Goal: Task Accomplishment & Management: Complete application form

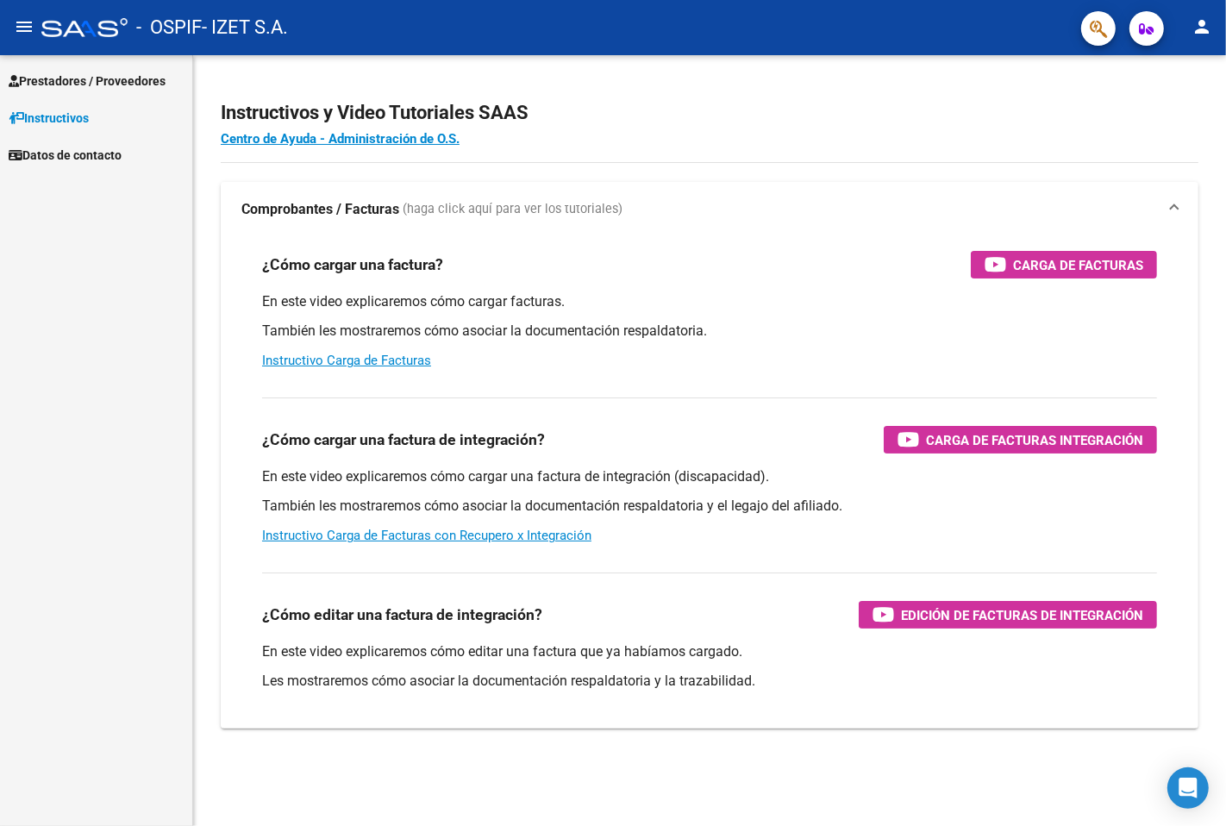
click at [133, 88] on span "Prestadores / Proveedores" at bounding box center [87, 81] width 157 height 19
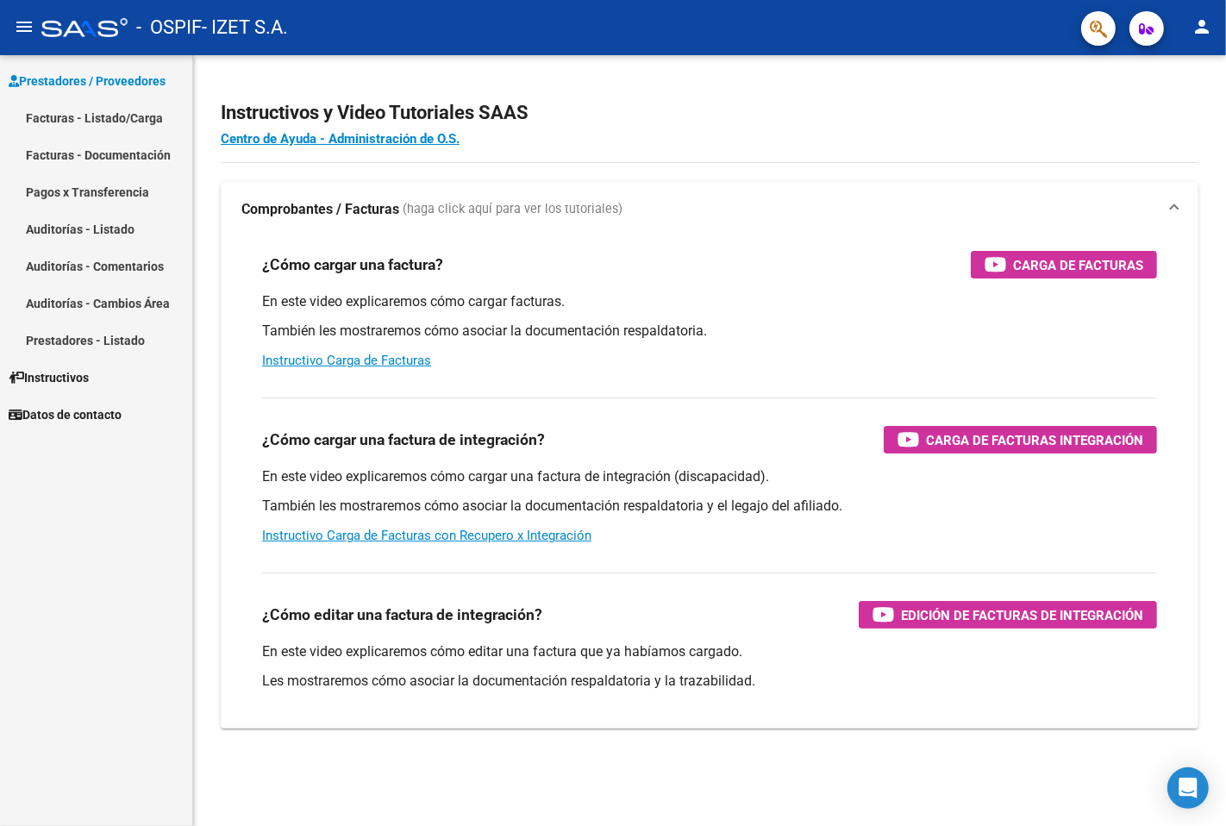
click at [131, 115] on link "Facturas - Listado/Carga" at bounding box center [96, 117] width 192 height 37
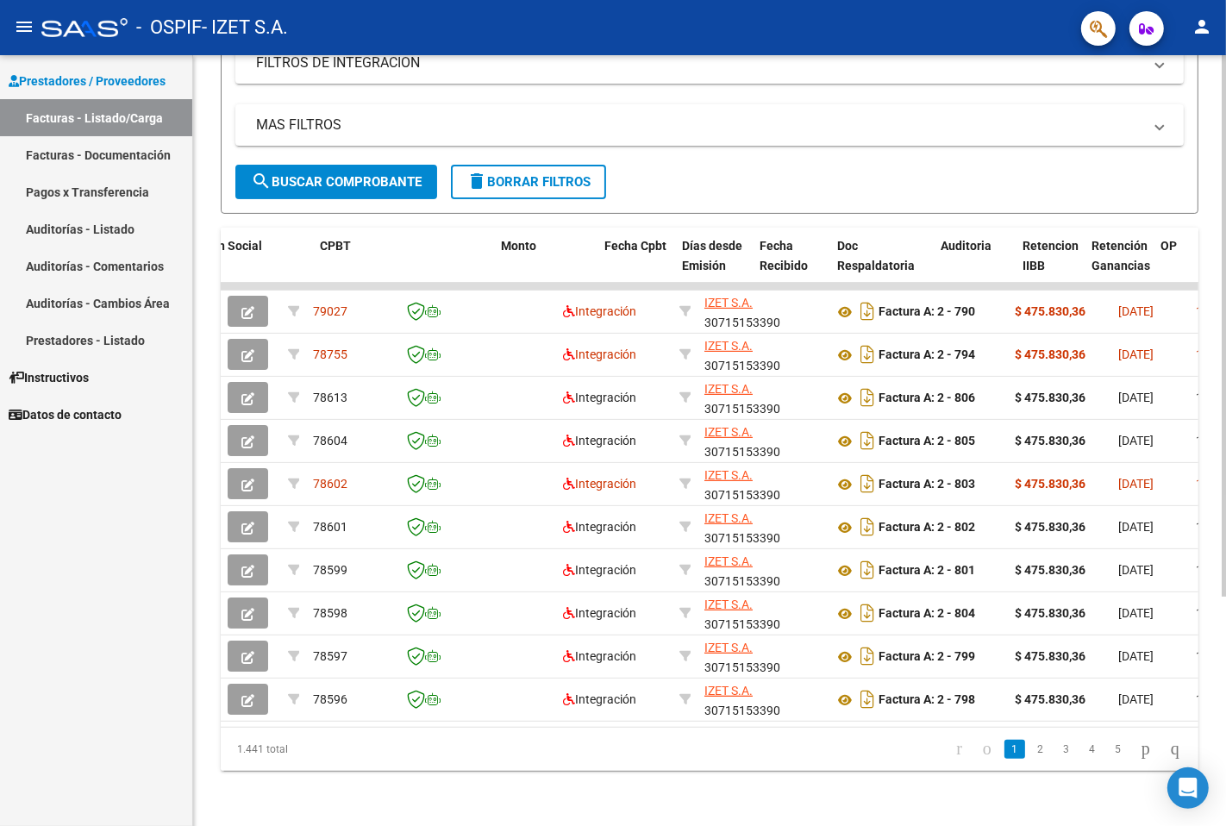
scroll to position [0, 513]
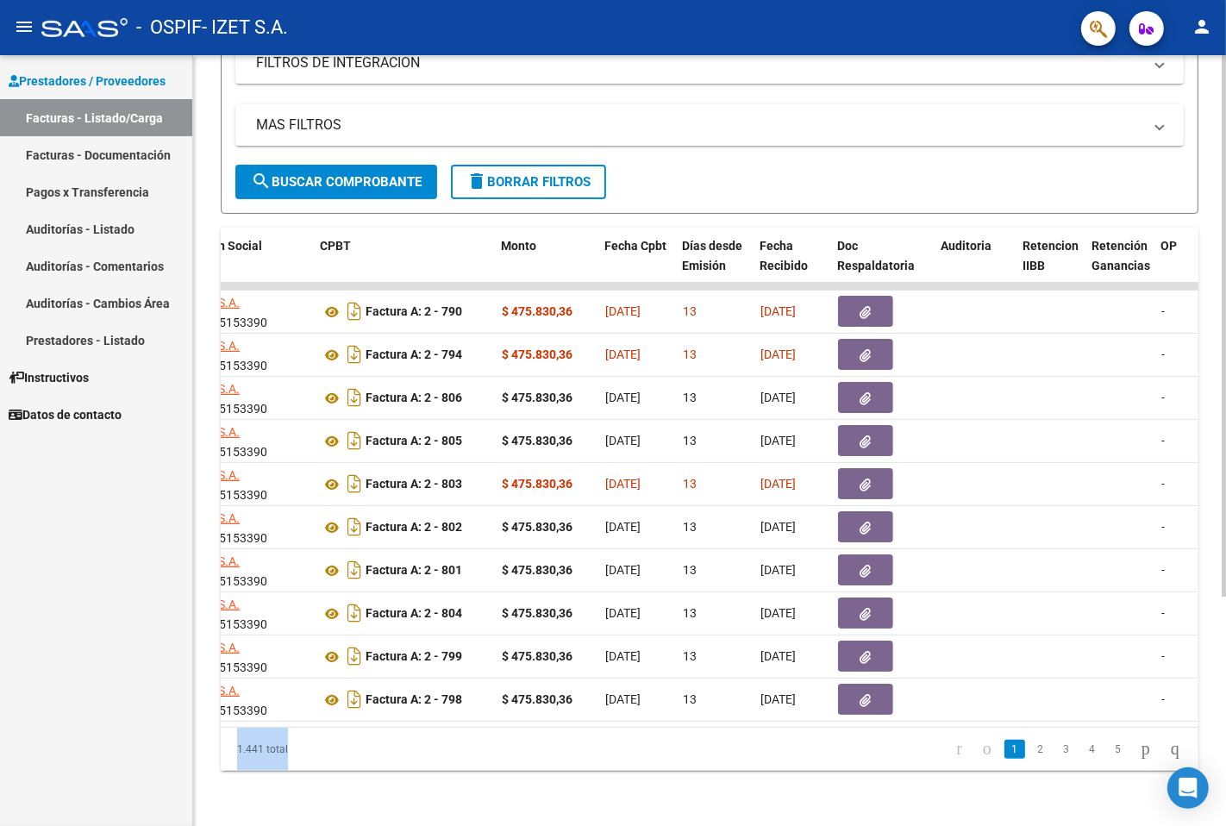
drag, startPoint x: 587, startPoint y: 730, endPoint x: 743, endPoint y: 722, distance: 156.3
click at [743, 727] on div "ID CAE Facturado x Orden De Area Razón Social CPBT Monto Fecha Cpbt Días desde …" at bounding box center [710, 499] width 978 height 543
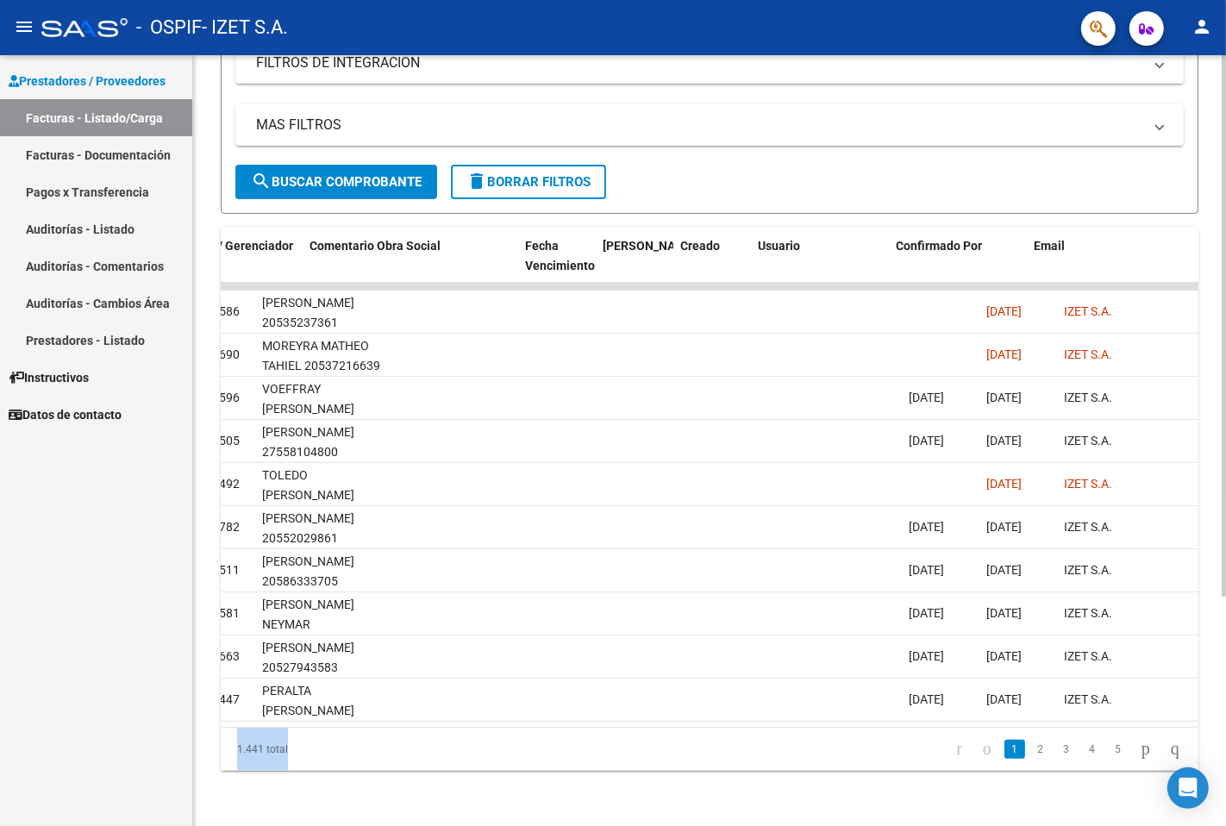
scroll to position [0, 2657]
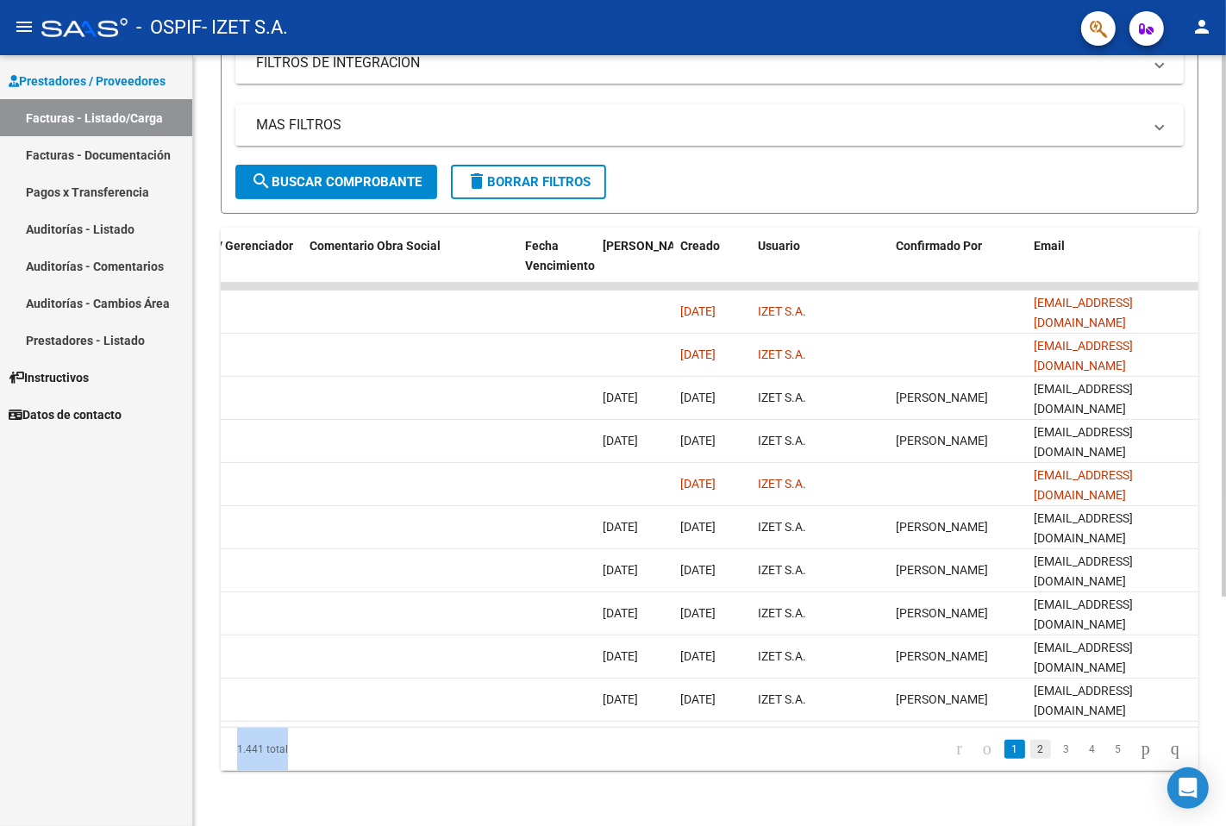
click at [1031, 748] on link "2" at bounding box center [1041, 749] width 21 height 19
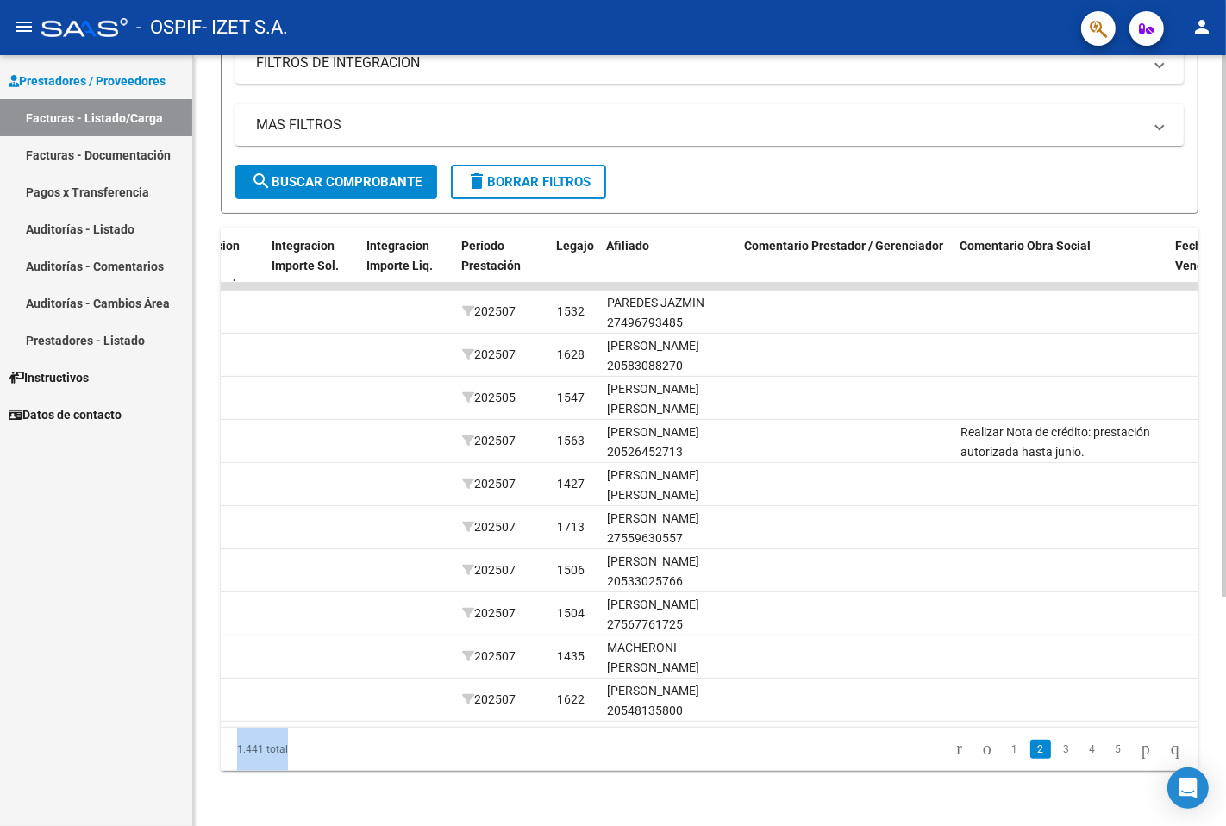
scroll to position [0, 1995]
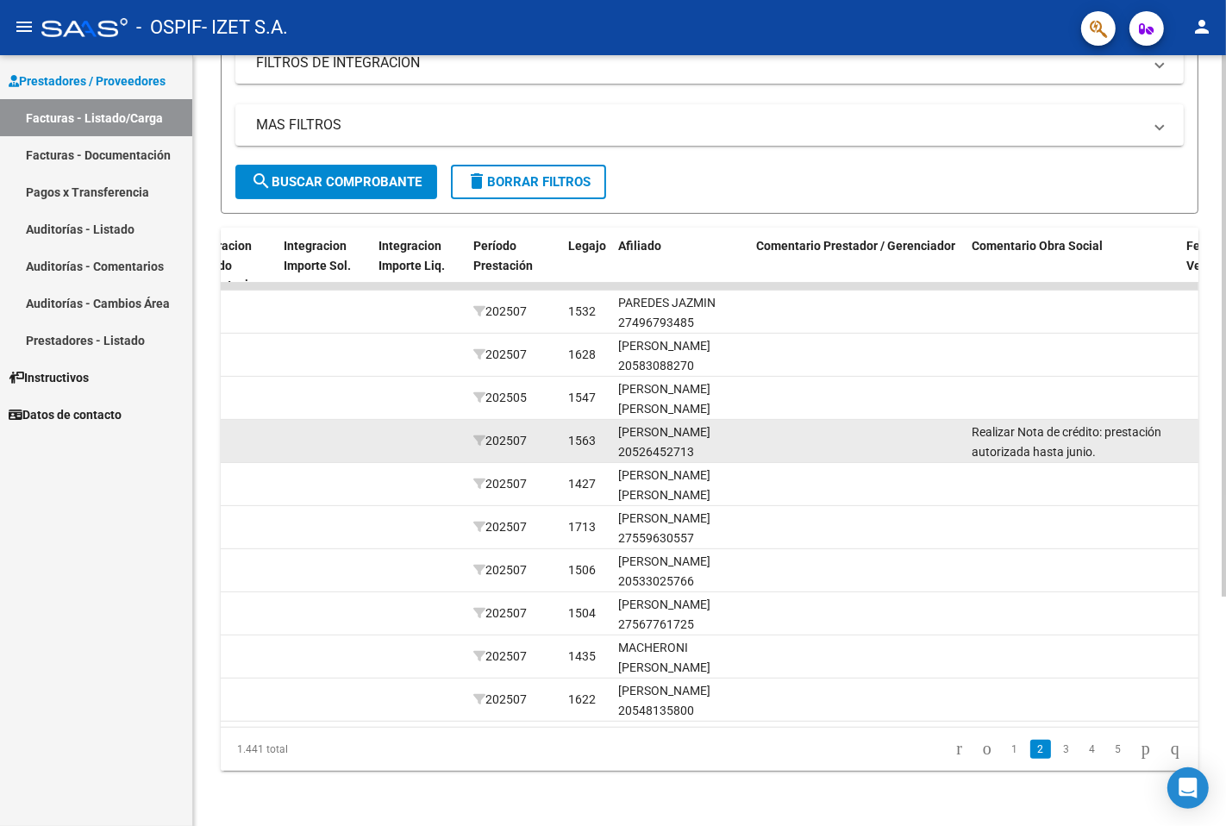
click at [771, 427] on datatable-body-cell at bounding box center [857, 441] width 216 height 42
click at [266, 420] on datatable-body-cell at bounding box center [229, 441] width 95 height 42
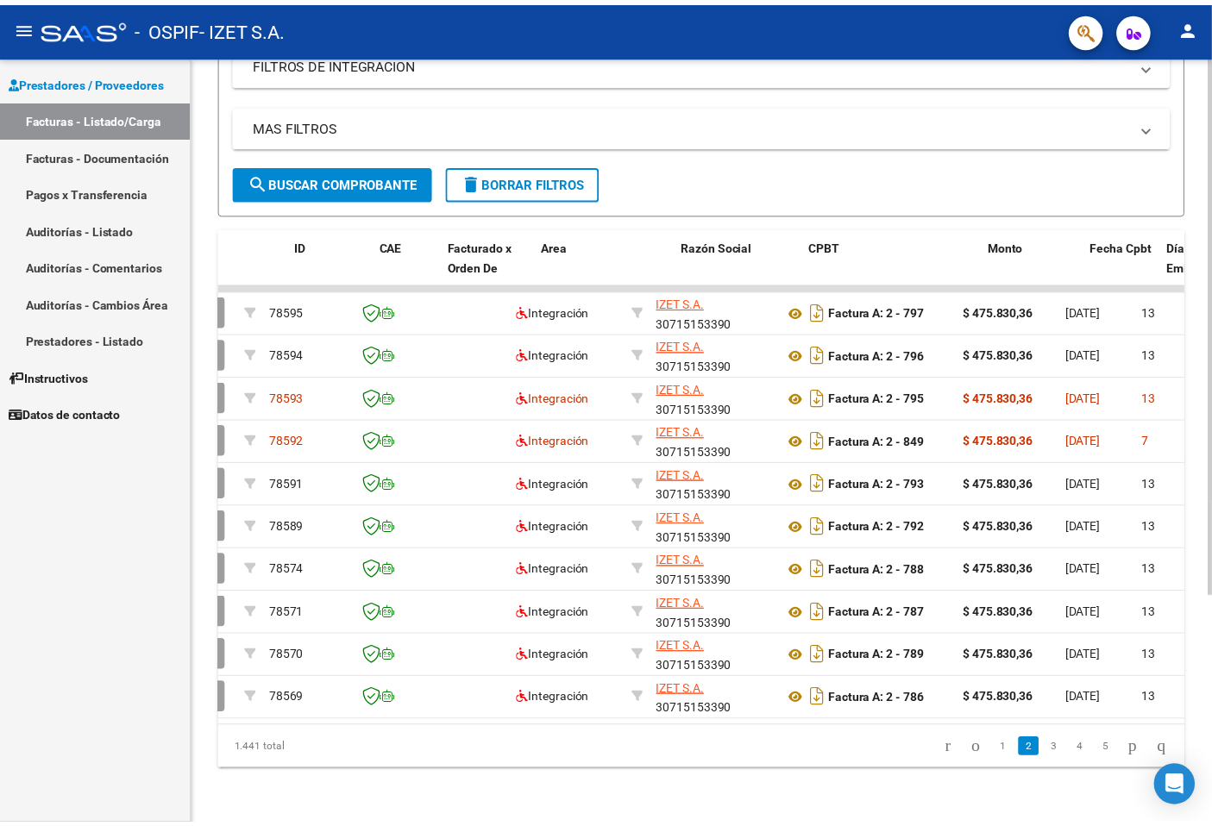
scroll to position [0, 0]
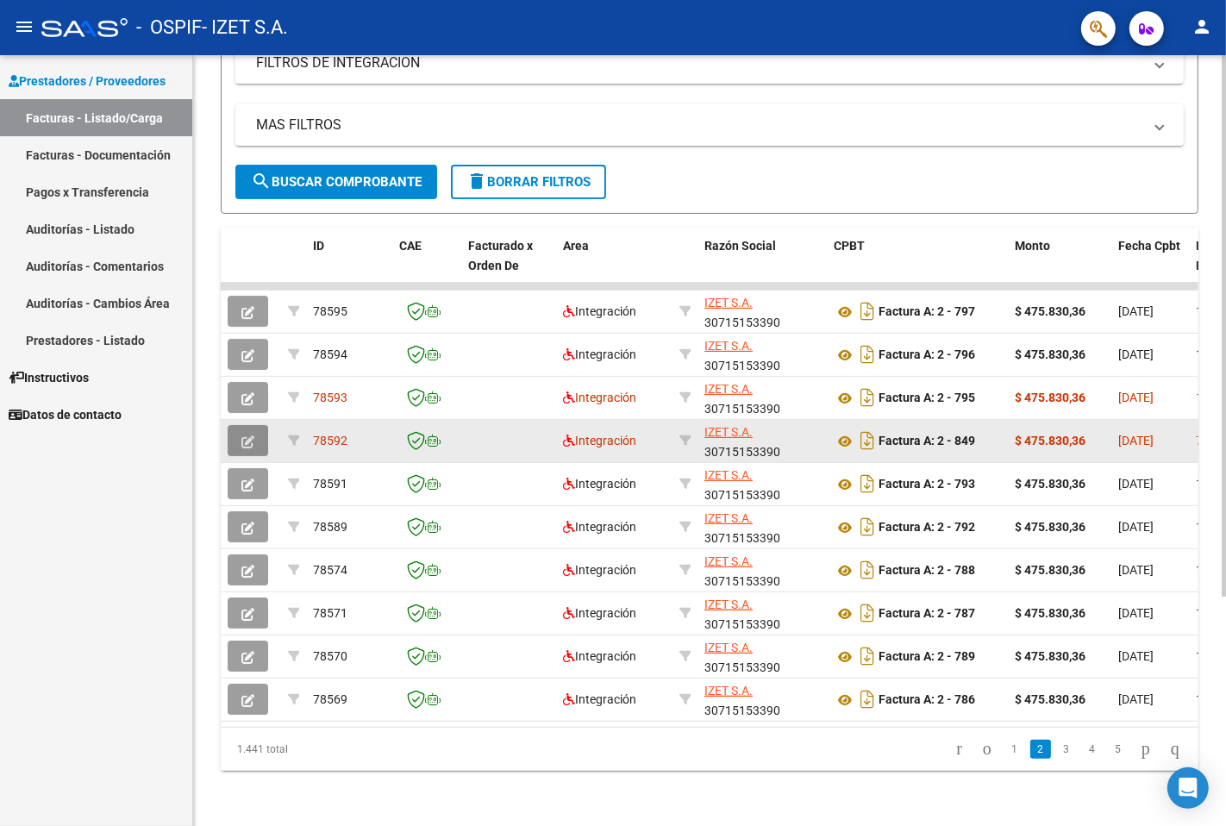
click at [253, 436] on icon "button" at bounding box center [247, 442] width 13 height 13
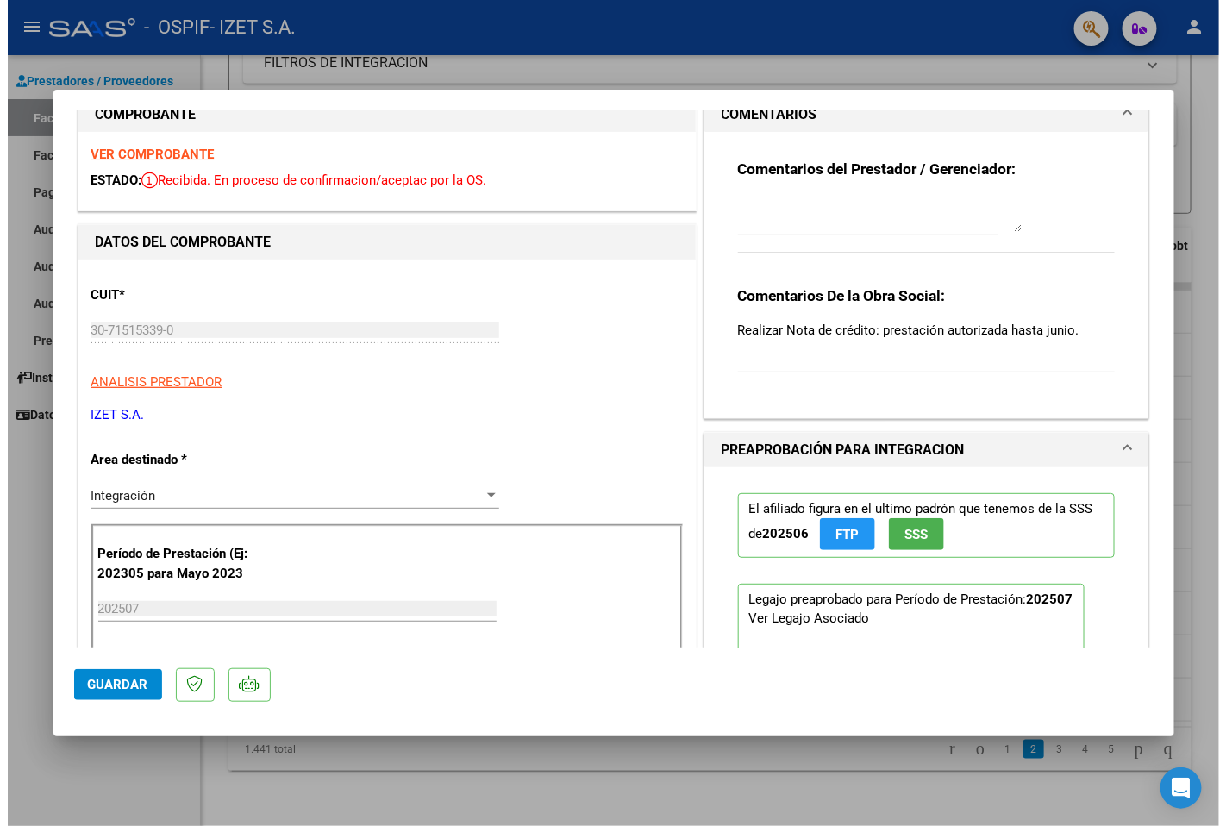
scroll to position [96, 0]
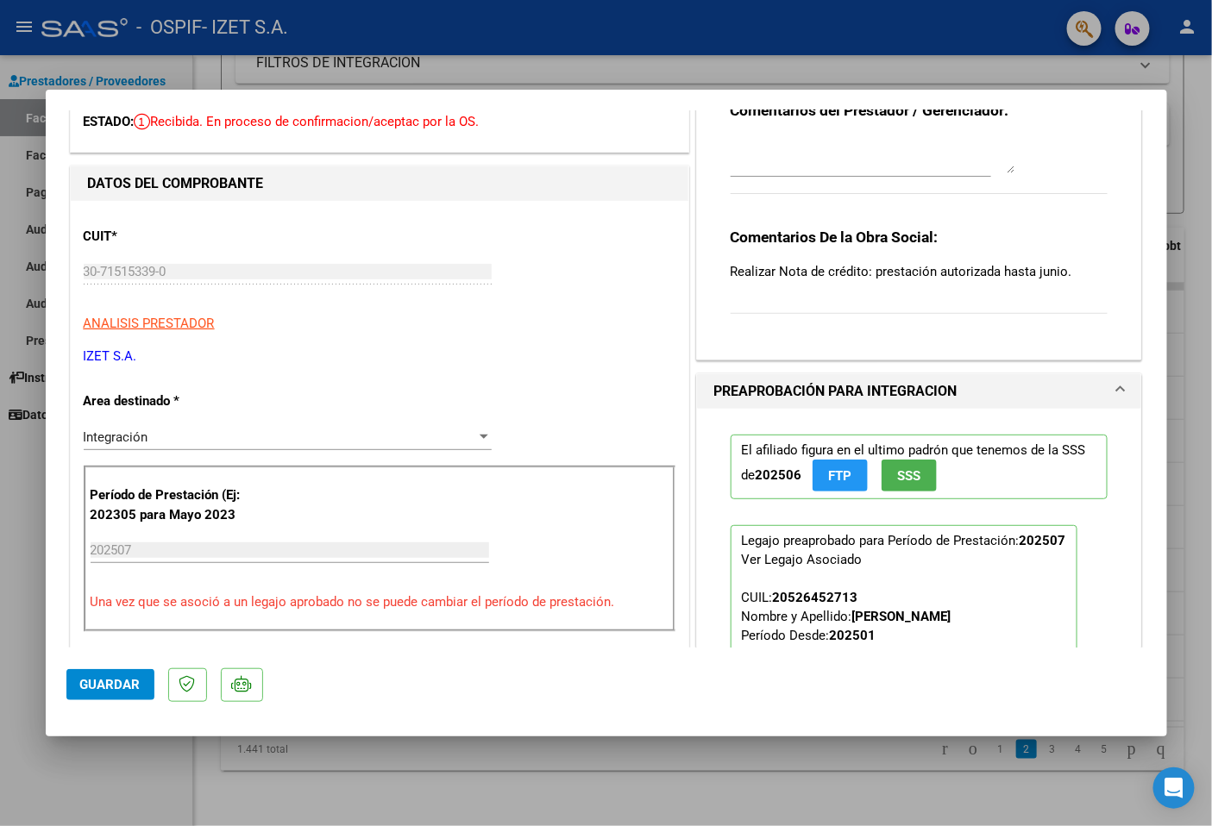
click at [128, 797] on div at bounding box center [606, 413] width 1212 height 826
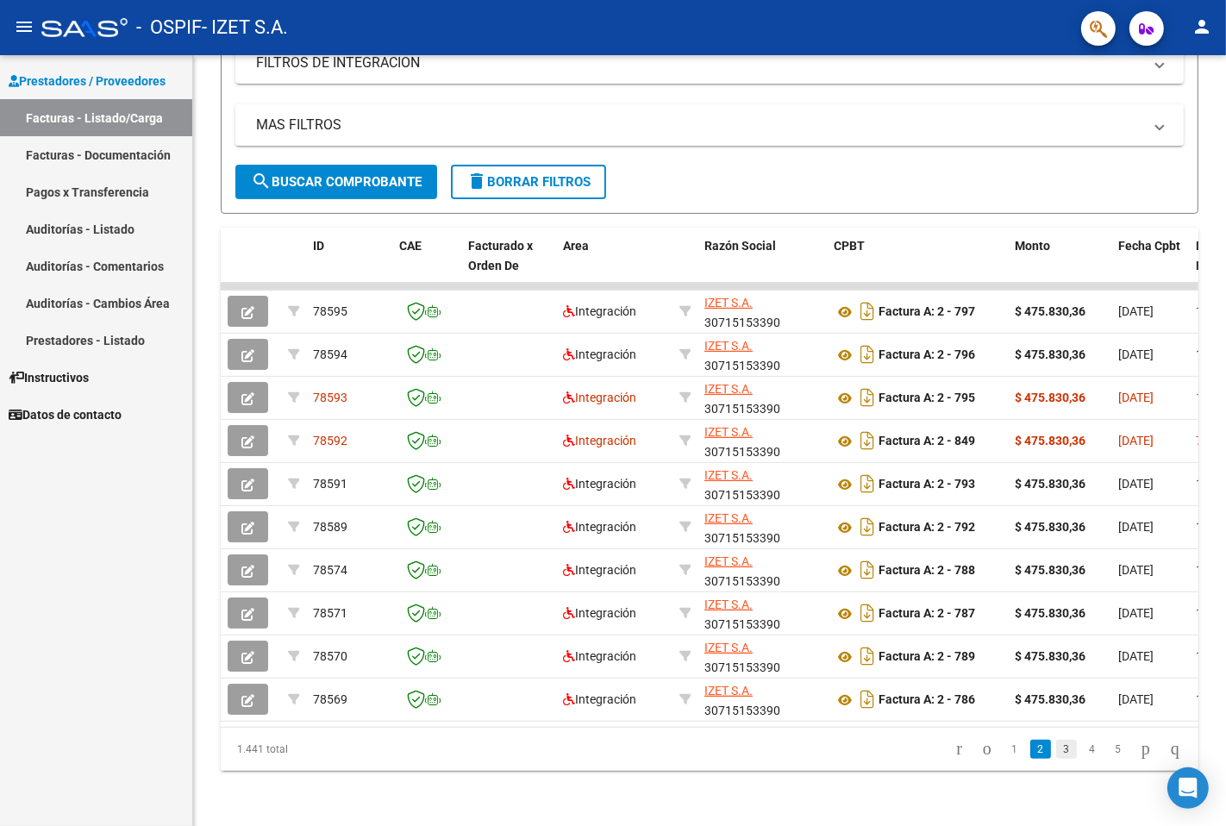
click at [1057, 755] on link "3" at bounding box center [1067, 749] width 21 height 19
click at [1031, 752] on link "2" at bounding box center [1041, 749] width 21 height 19
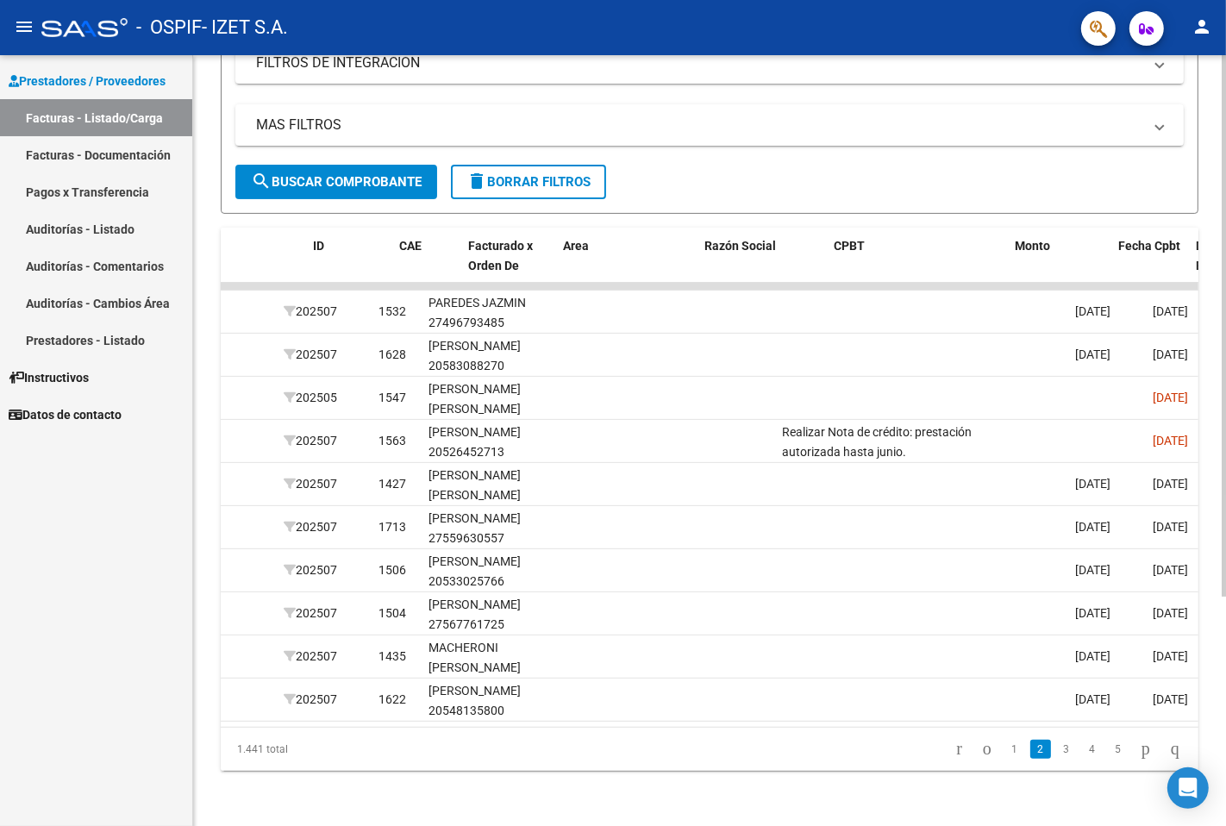
scroll to position [0, 0]
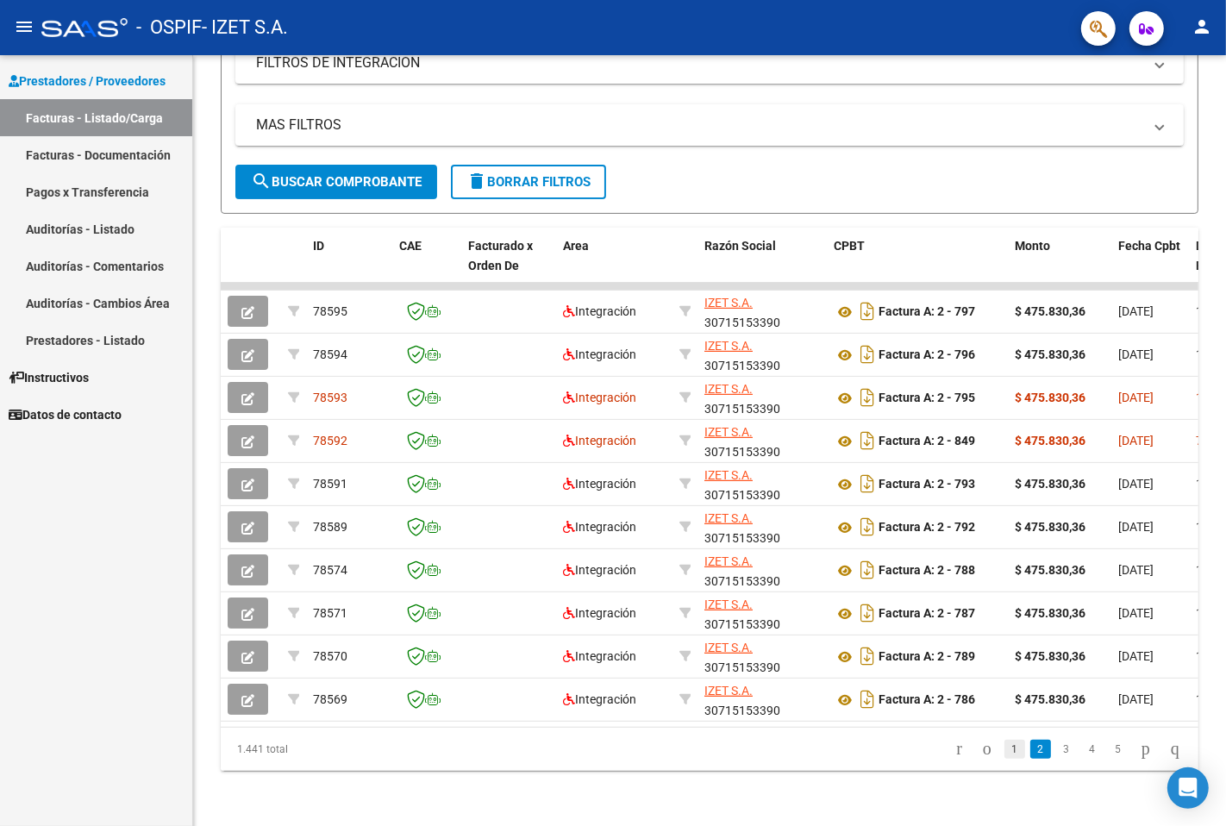
click at [1005, 743] on link "1" at bounding box center [1015, 749] width 21 height 19
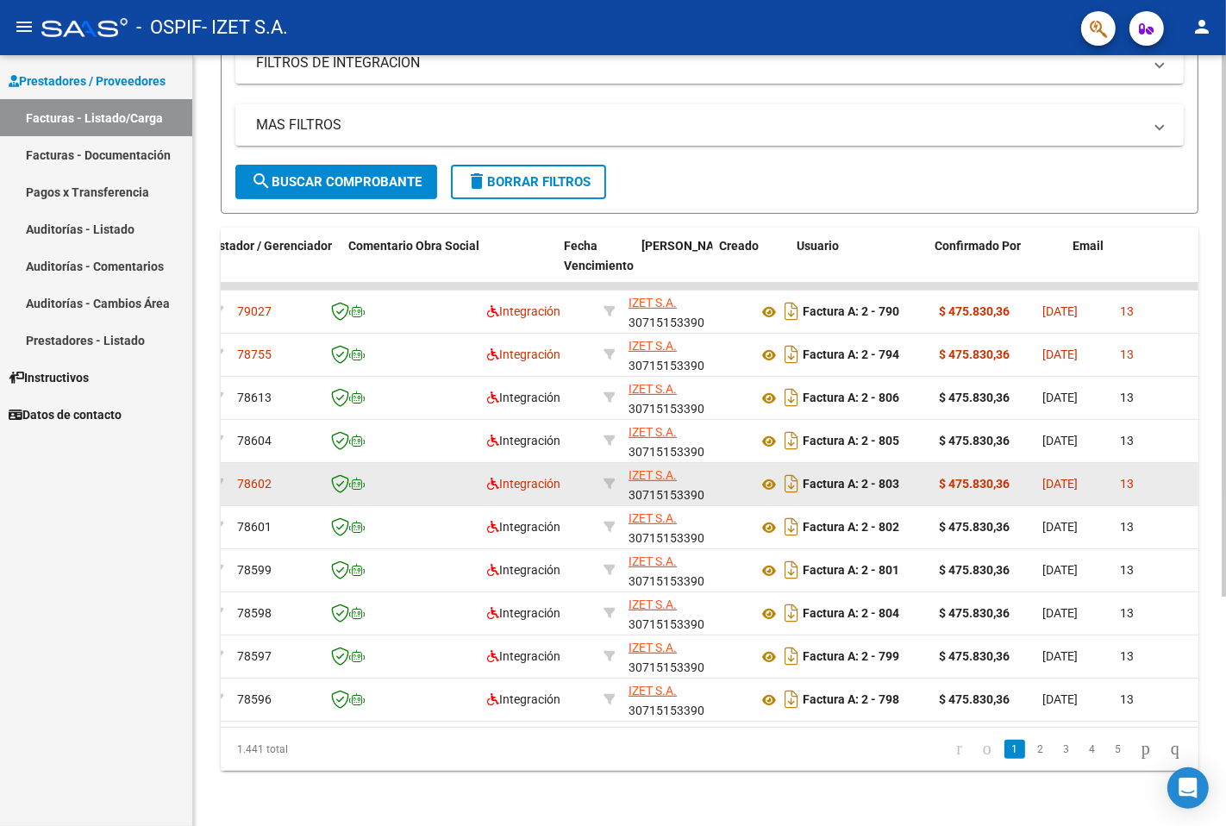
scroll to position [0, 2657]
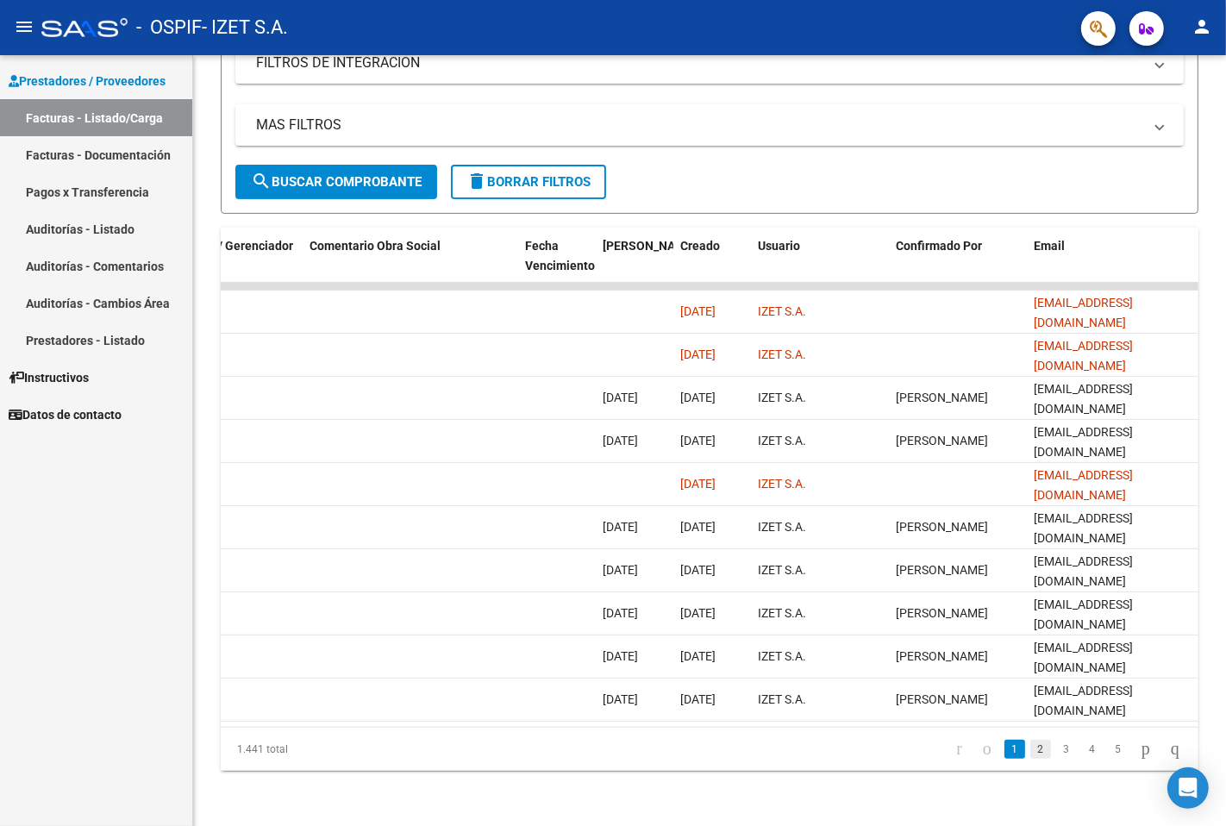
click at [1031, 748] on link "2" at bounding box center [1041, 749] width 21 height 19
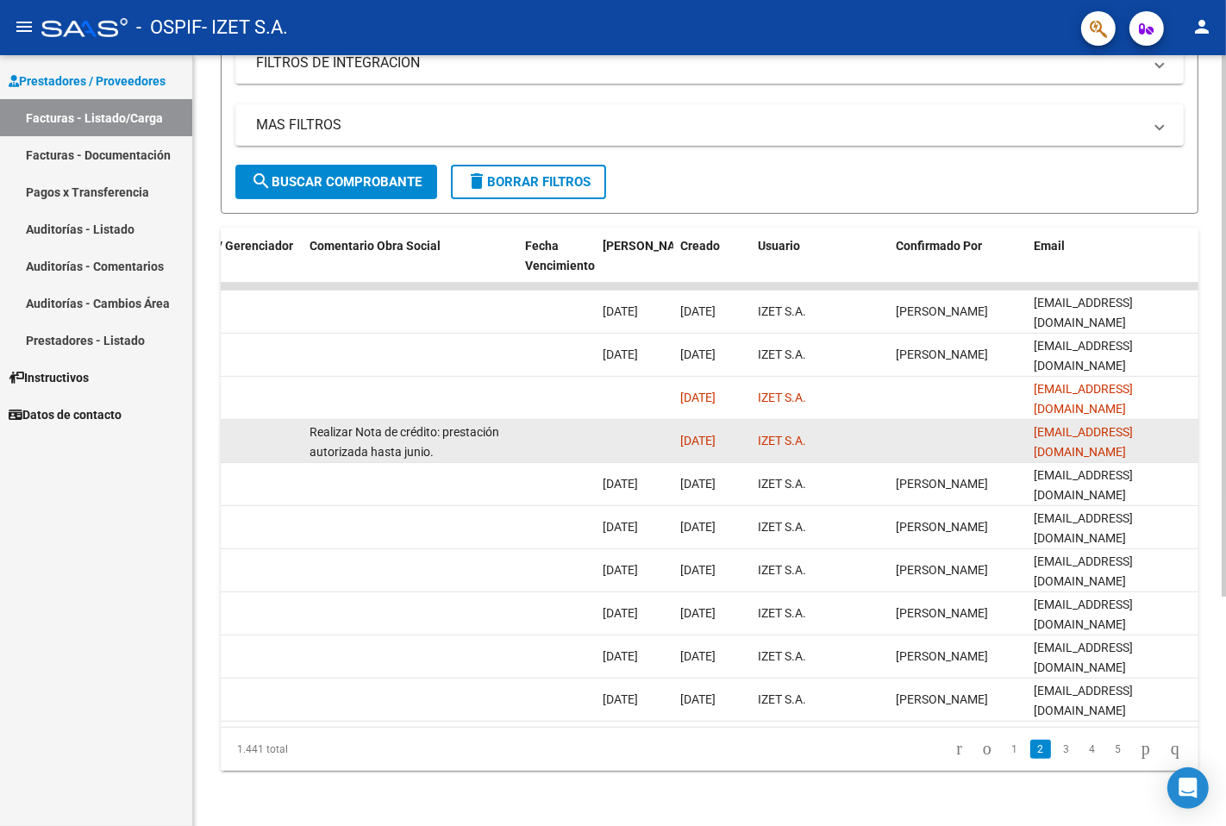
click at [476, 431] on div "Realizar Nota de crédito: prestación autorizada hasta junio." at bounding box center [411, 441] width 202 height 36
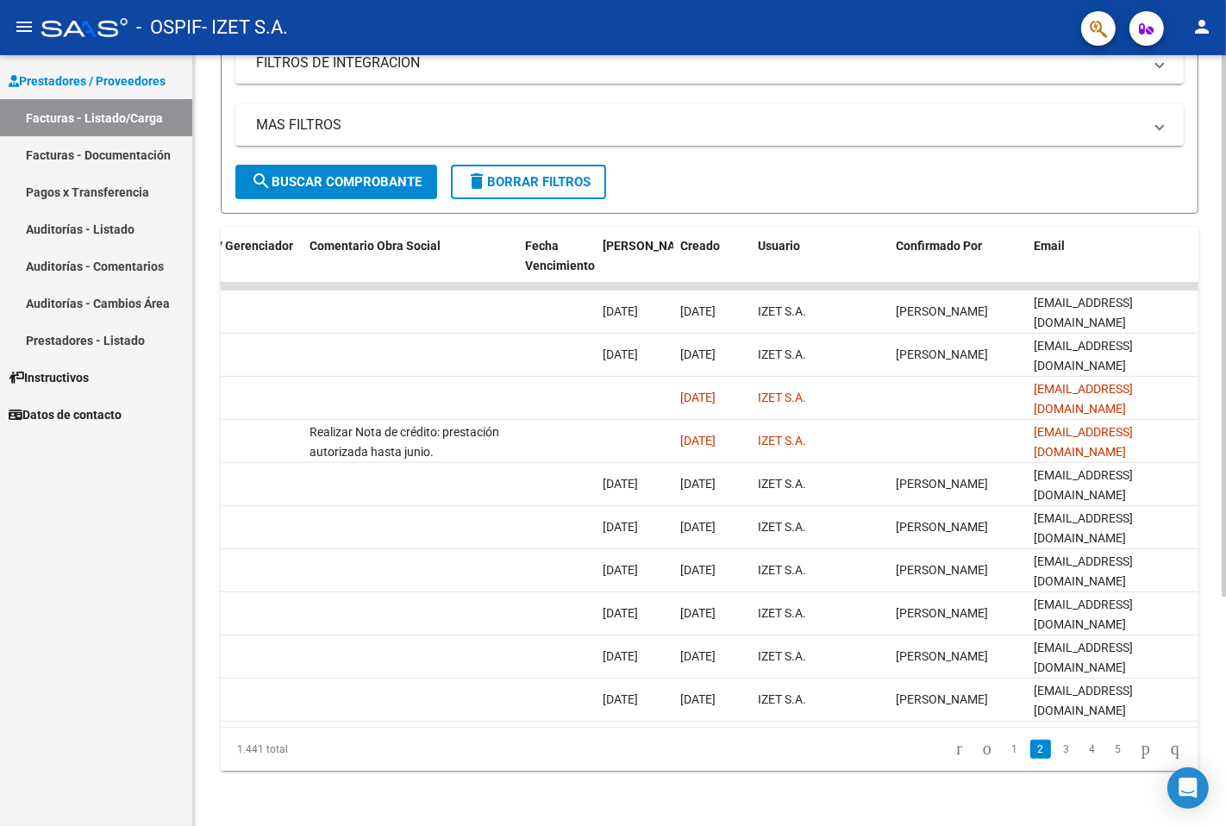
click at [949, 711] on datatable-body "78595 Integración IZET S.A. 30715153390 Factura A: 2 - 797 $ 475.830,36 [DATE] …" at bounding box center [710, 505] width 978 height 444
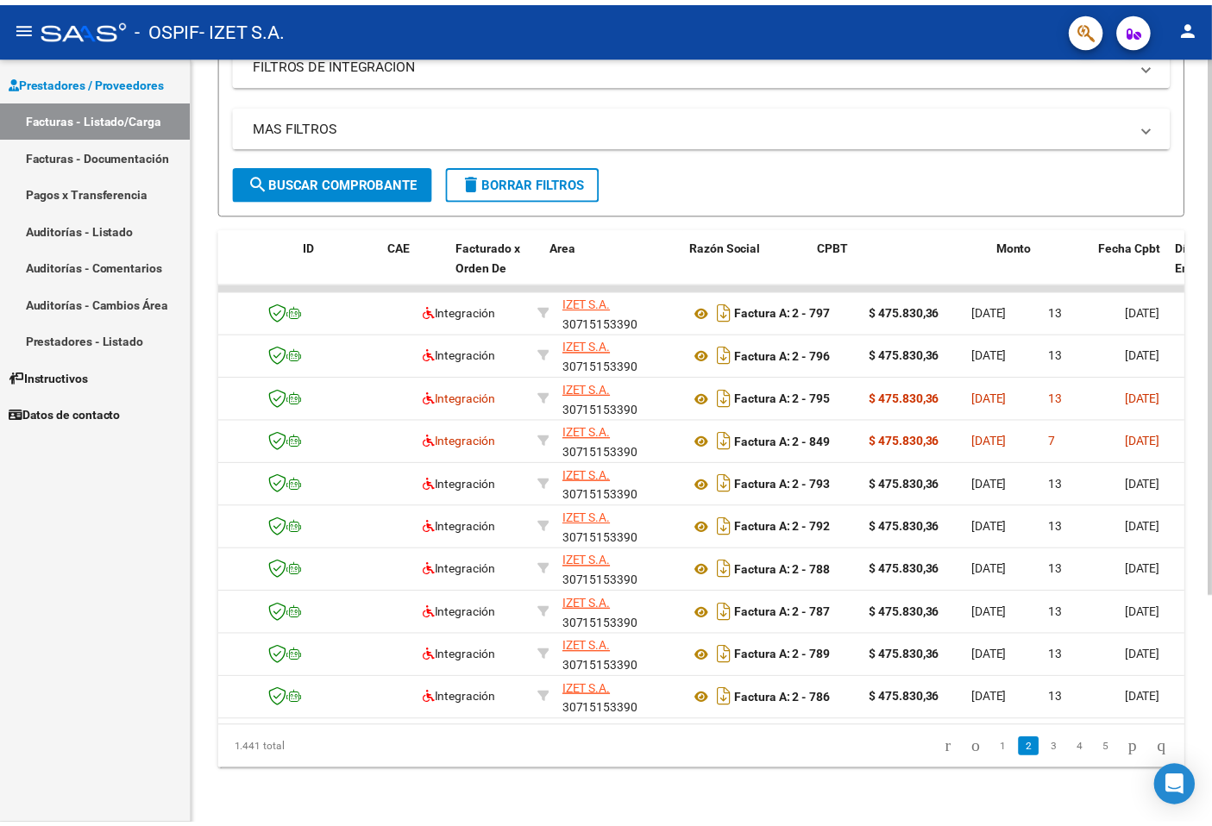
scroll to position [0, 0]
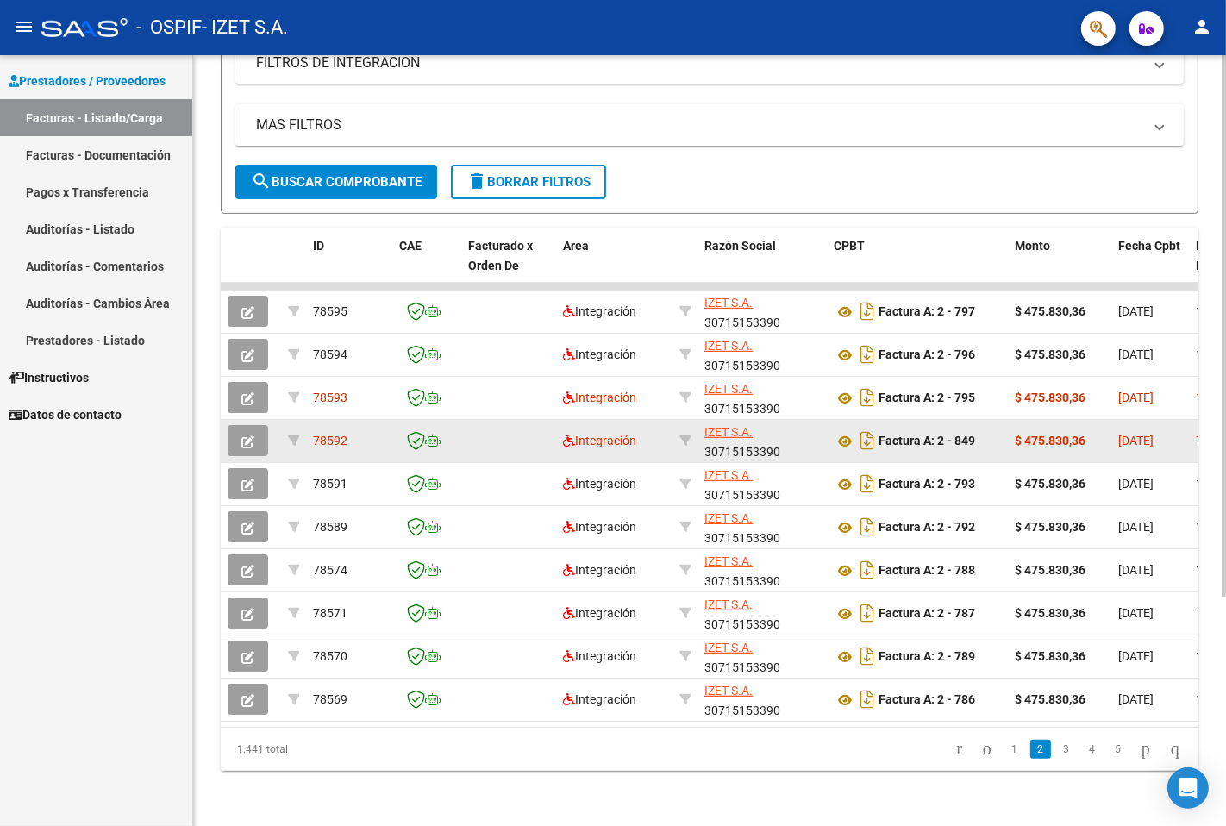
click at [252, 436] on icon "button" at bounding box center [247, 442] width 13 height 13
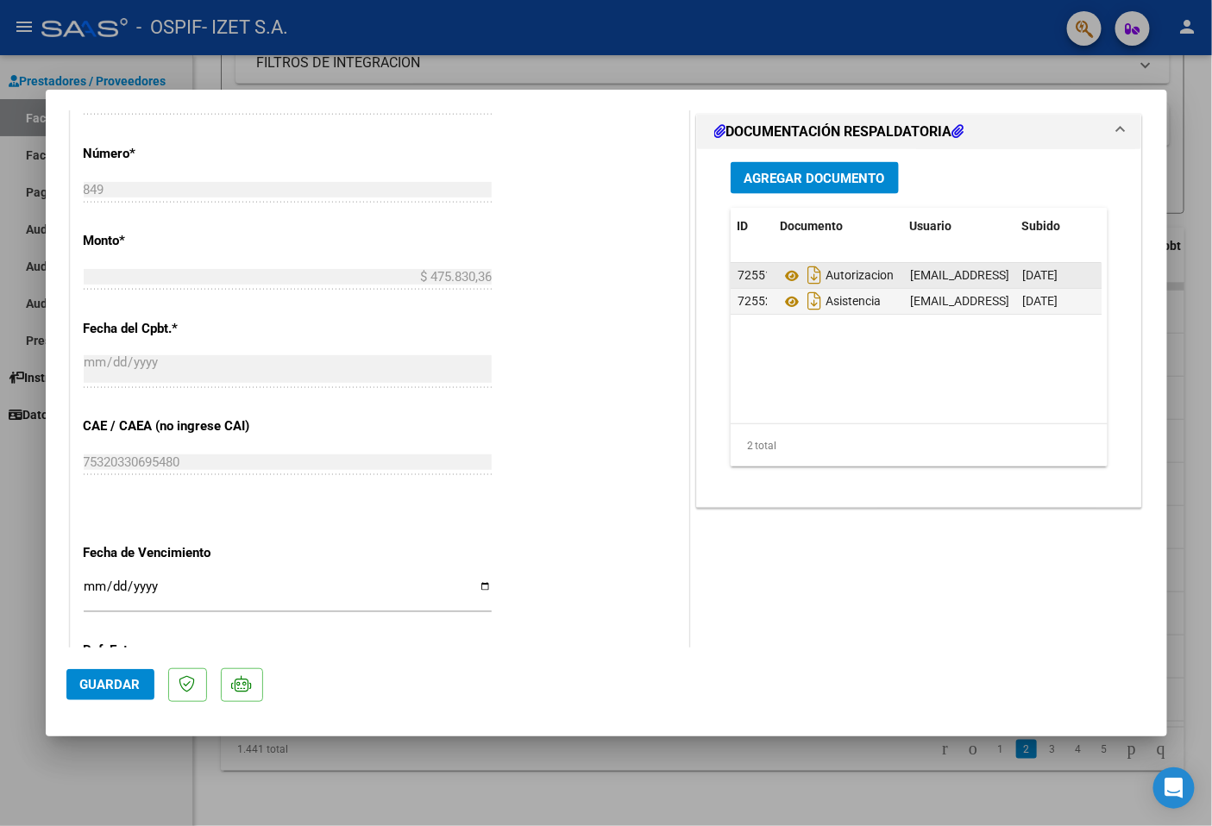
scroll to position [766, 0]
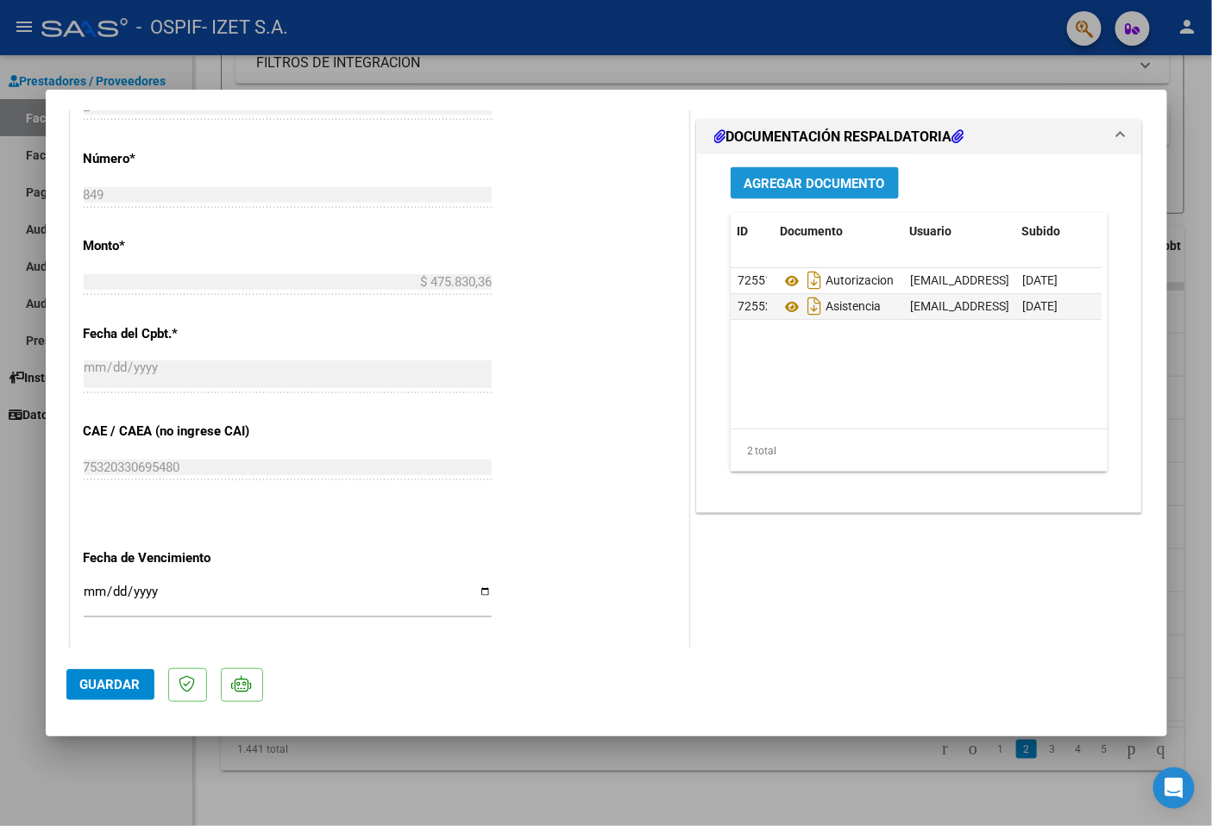
click at [814, 188] on span "Agregar Documento" at bounding box center [814, 184] width 141 height 16
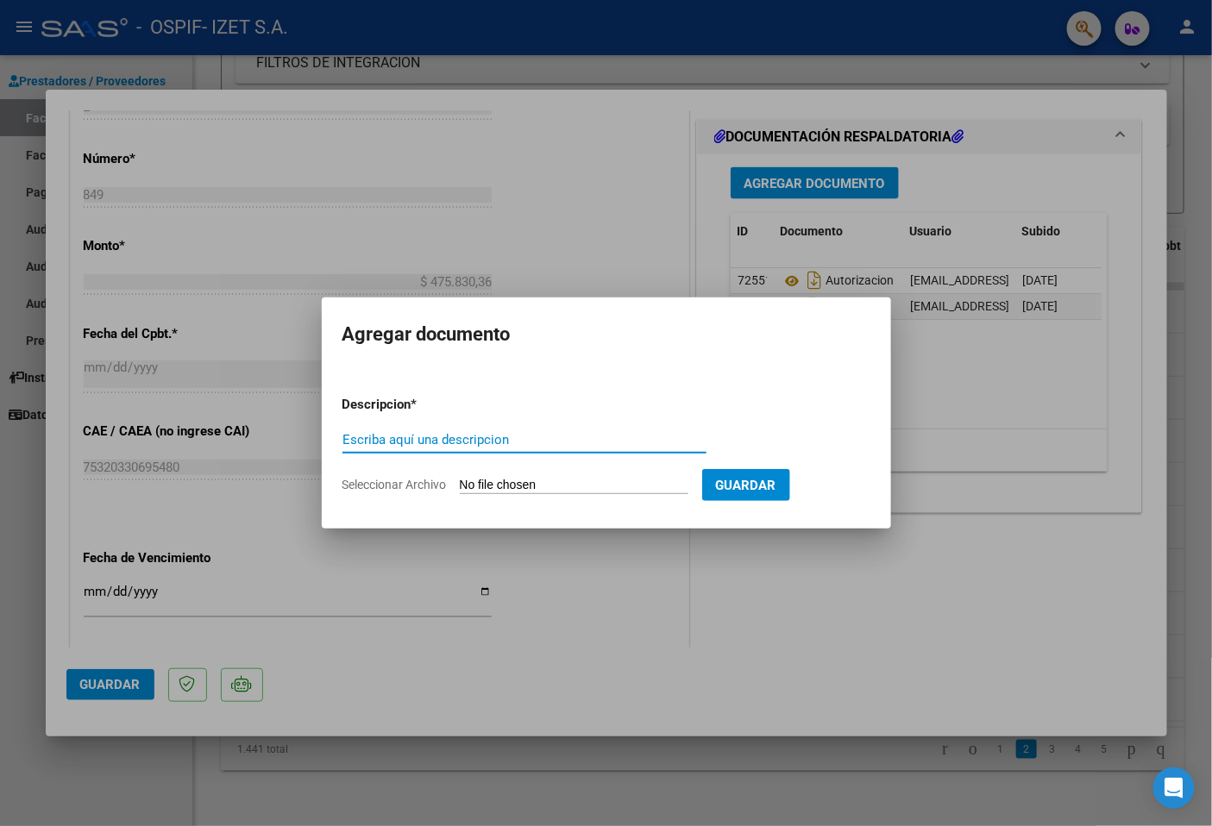
click at [411, 434] on input "Escriba aquí una descripcion" at bounding box center [524, 440] width 364 height 16
type input "NOTA DE CREDITO"
click at [566, 485] on input "Seleccionar Archivo" at bounding box center [574, 486] width 229 height 16
type input "C:\fakepath\NC-A-00002-00000046 - [GEOGRAPHIC_DATA], THIAGO-07-2025.pdf"
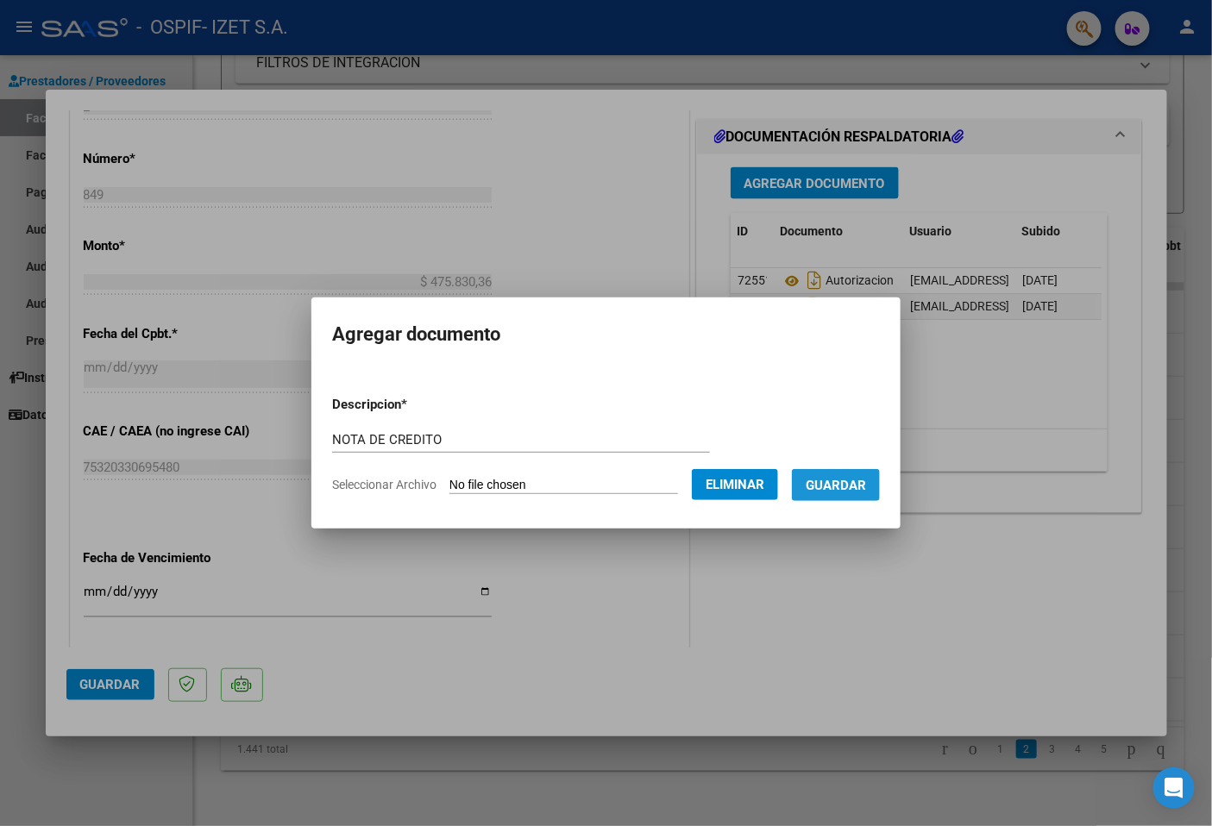
click at [874, 495] on button "Guardar" at bounding box center [836, 485] width 88 height 32
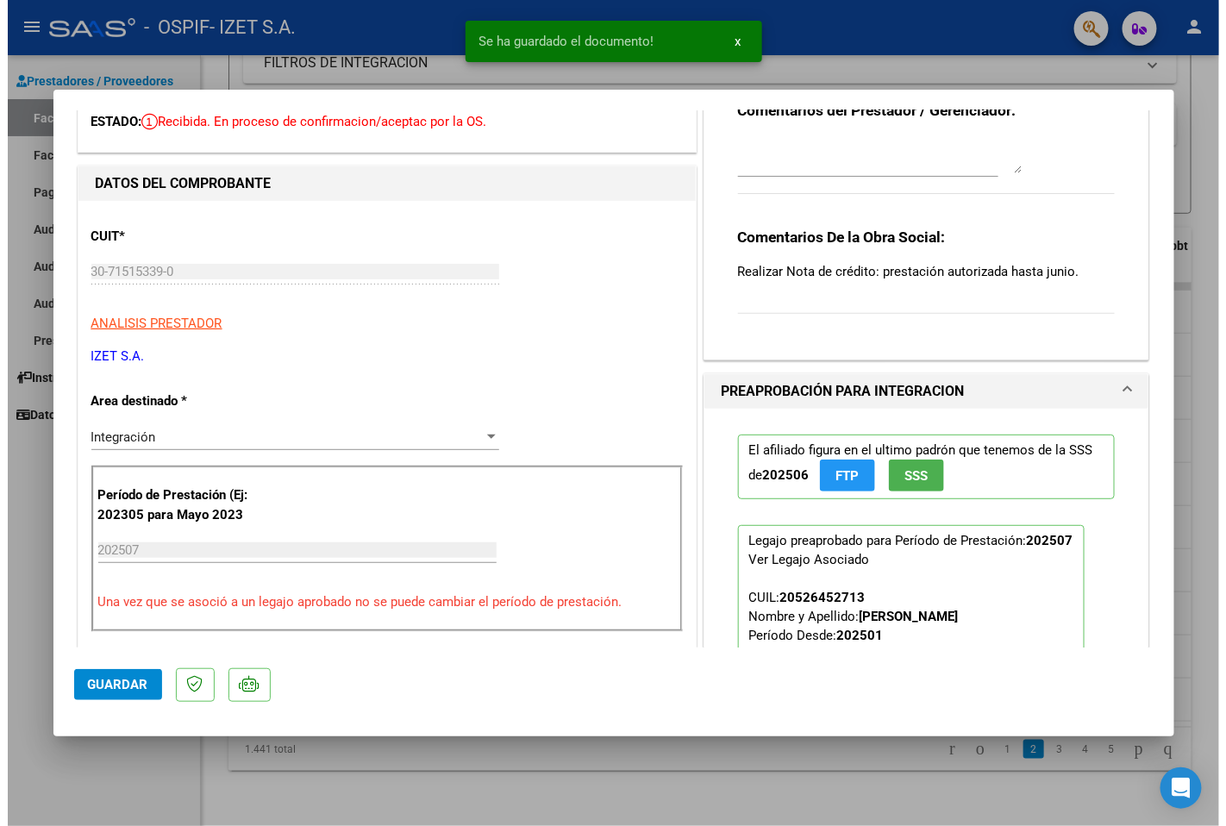
scroll to position [0, 0]
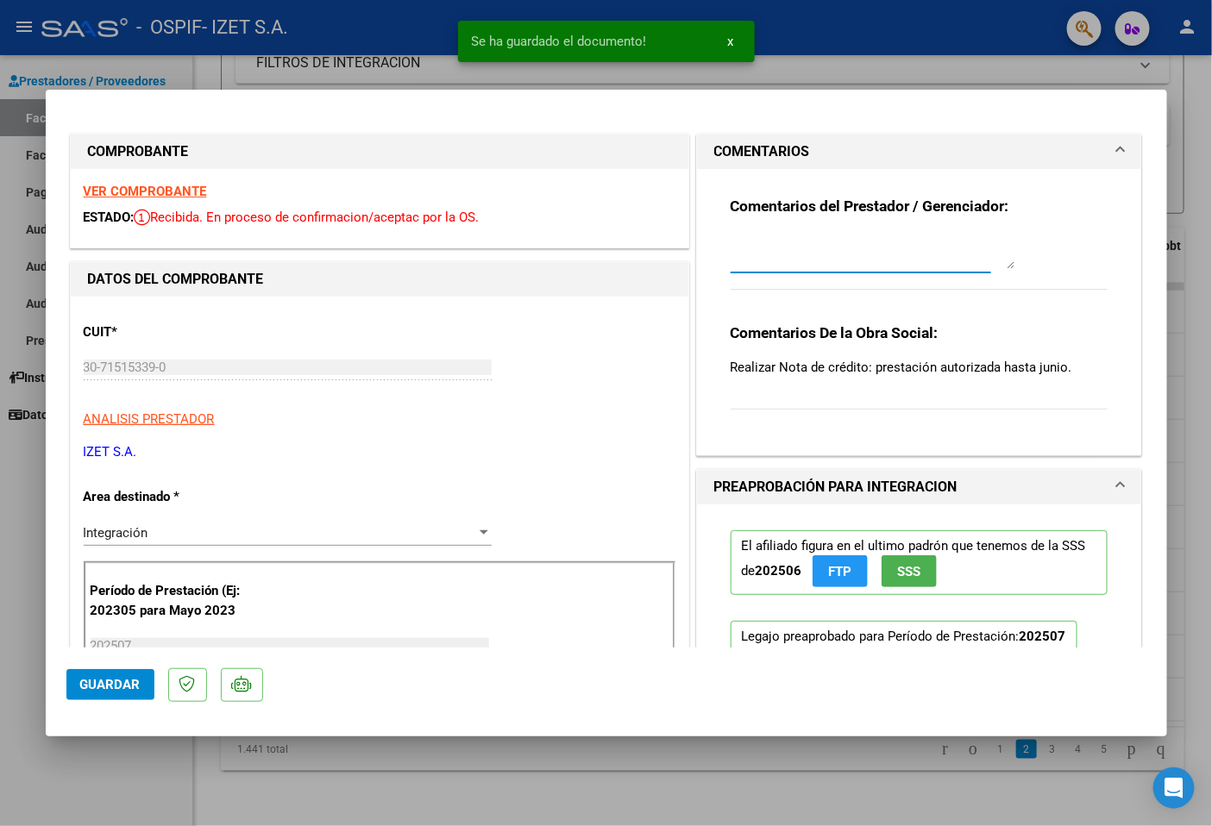
click at [760, 240] on textarea at bounding box center [873, 252] width 285 height 34
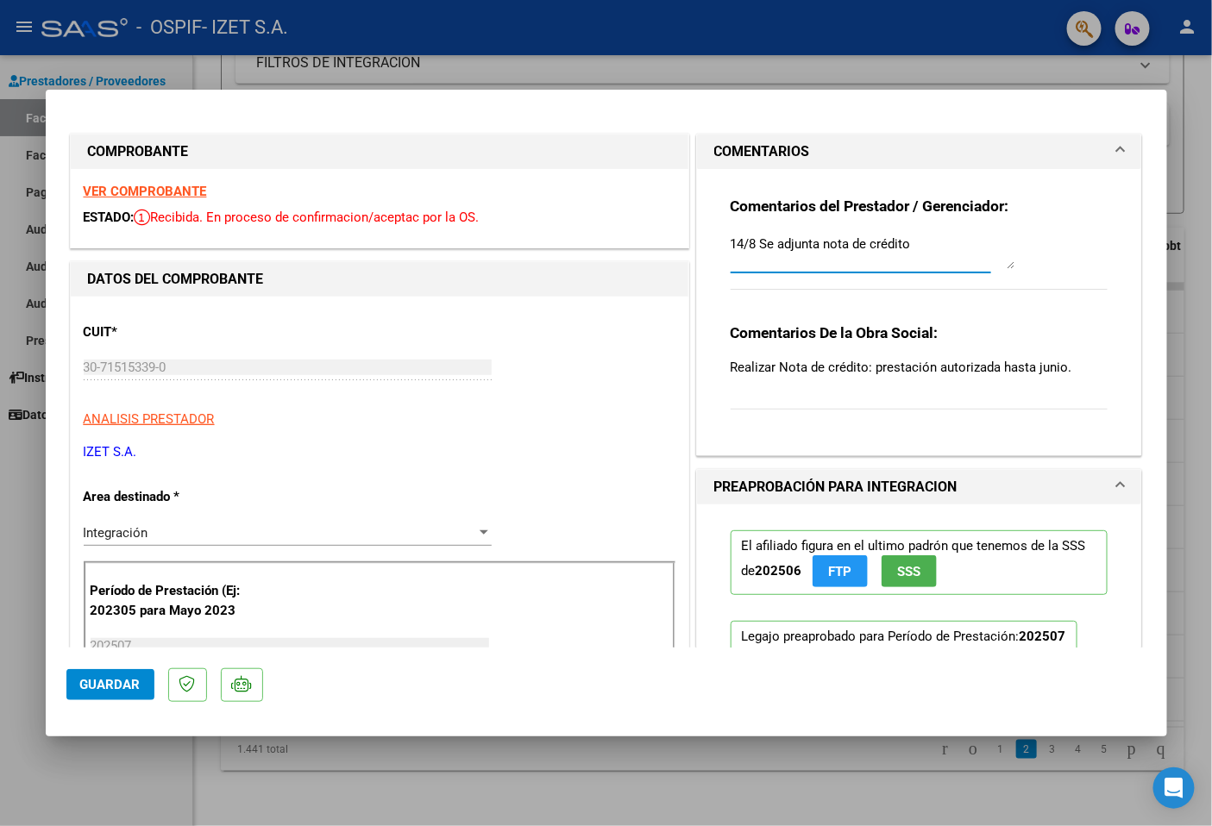
type textarea "14/8 Se adjunta nota de crédito"
click at [124, 700] on button "Guardar" at bounding box center [110, 684] width 88 height 31
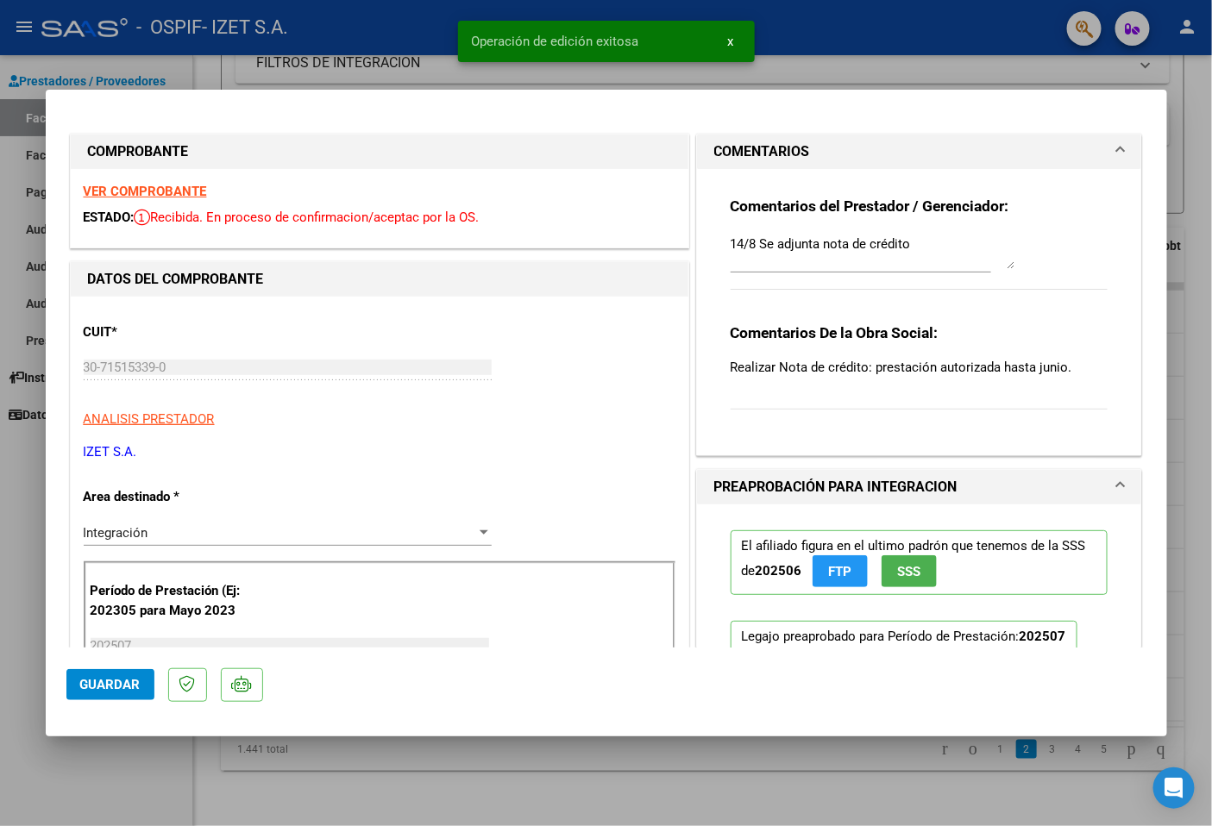
click at [136, 774] on div at bounding box center [606, 413] width 1212 height 826
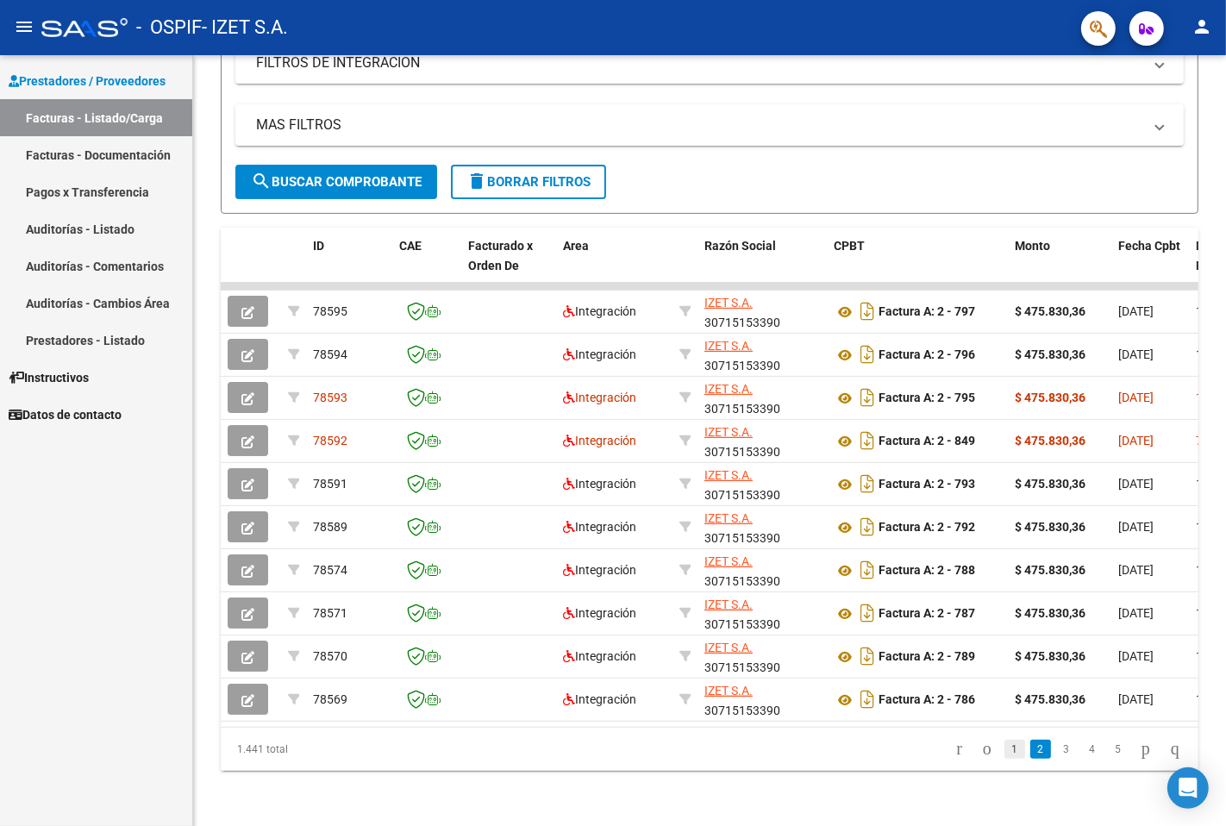
click at [1005, 748] on link "1" at bounding box center [1015, 749] width 21 height 19
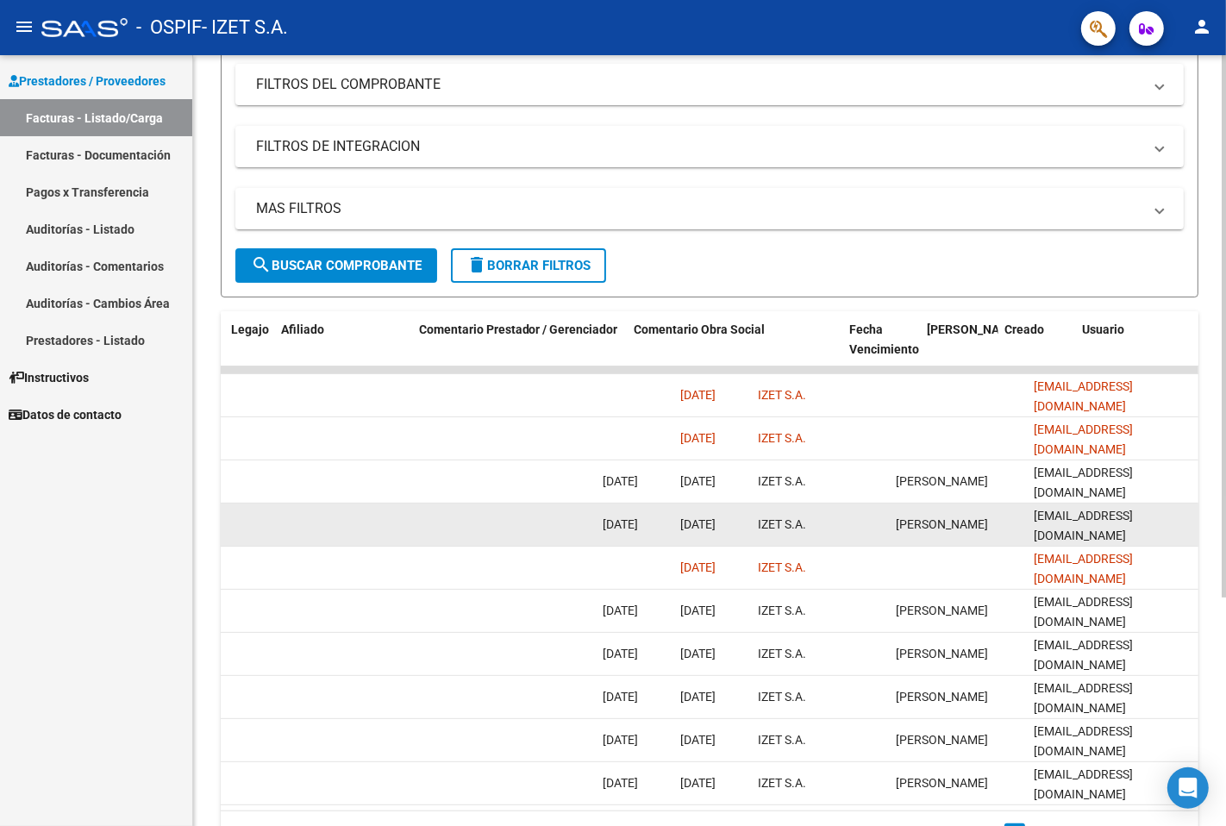
scroll to position [0, 2332]
